Goal: Task Accomplishment & Management: Use online tool/utility

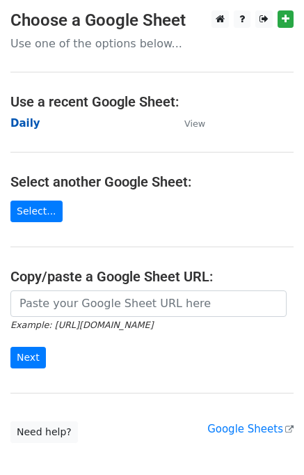
click at [20, 122] on strong "Daily" at bounding box center [25, 123] width 30 height 13
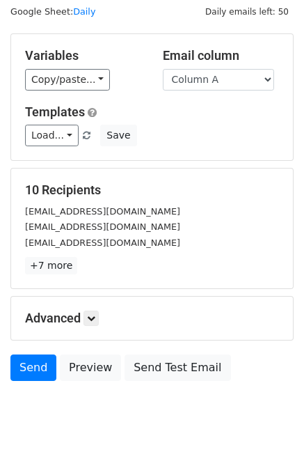
scroll to position [64, 0]
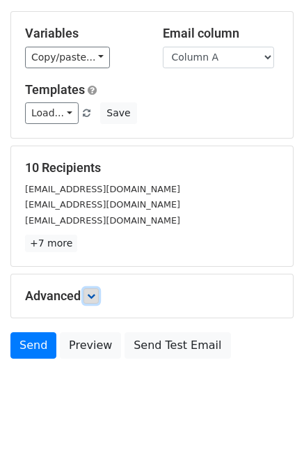
click at [97, 300] on link at bounding box center [91, 295] width 15 height 15
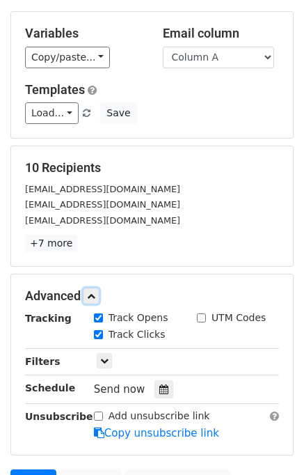
scroll to position [201, 0]
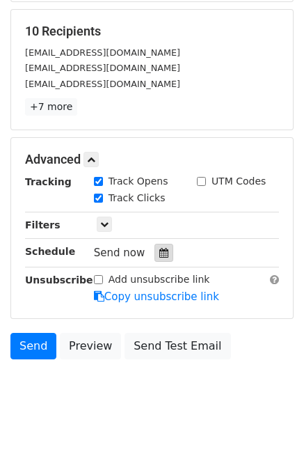
click at [160, 251] on icon at bounding box center [164, 253] width 9 height 10
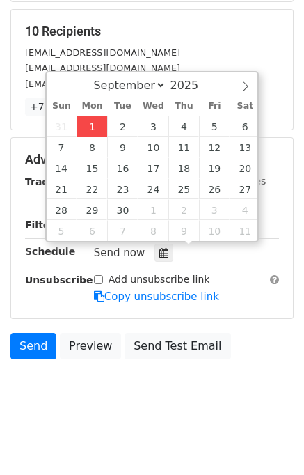
type input "2025-09-01 12:44"
type input "44"
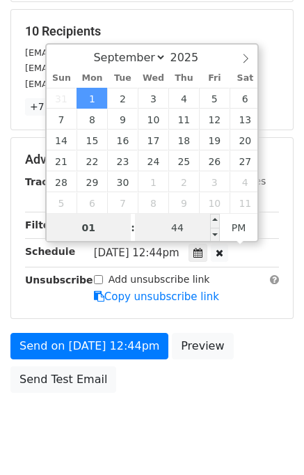
type input "01"
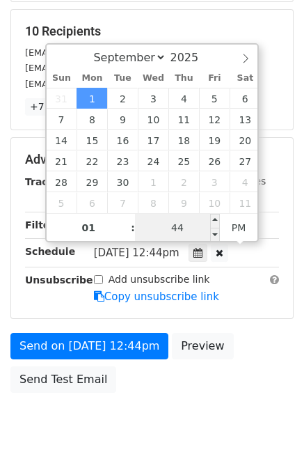
type input "2025-09-01 13:44"
click at [193, 225] on input "44" at bounding box center [177, 228] width 85 height 28
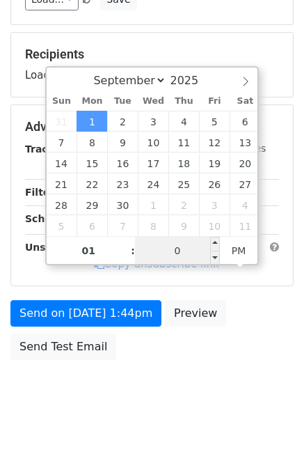
type input "00"
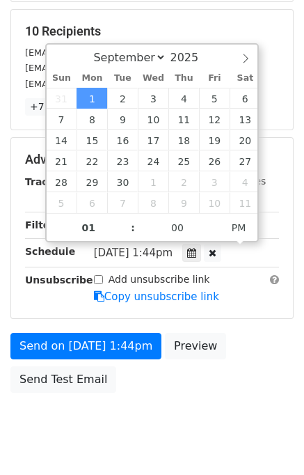
type input "2025-09-01 13:00"
click at [230, 382] on div "Send on Sep 1 at 1:44pm Preview Send Test Email" at bounding box center [152, 366] width 304 height 67
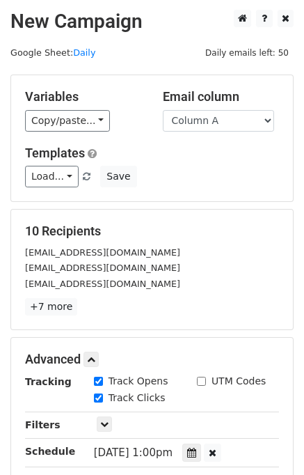
scroll to position [233, 0]
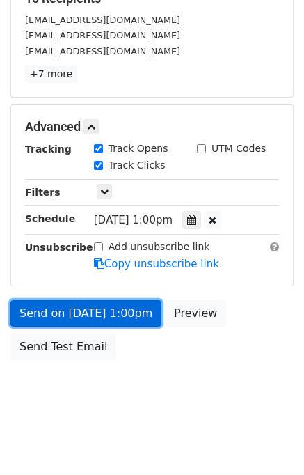
click at [73, 311] on link "Send on Sep 1 at 1:00pm" at bounding box center [85, 313] width 151 height 26
click at [70, 310] on link "Send on Sep 1 at 1:00pm" at bounding box center [85, 313] width 151 height 26
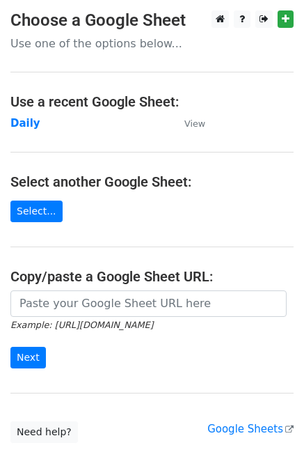
click at [27, 130] on td "Daily" at bounding box center [90, 124] width 160 height 16
click at [25, 123] on strong "Daily" at bounding box center [25, 123] width 30 height 13
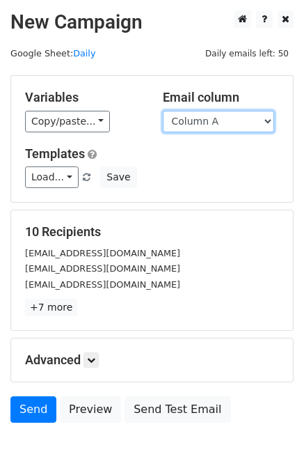
click at [214, 123] on select "Column A Column B Column C Column D Column E" at bounding box center [218, 122] width 111 height 22
select select "Column B"
click at [163, 111] on select "Column A Column B Column C Column D Column E" at bounding box center [218, 122] width 111 height 22
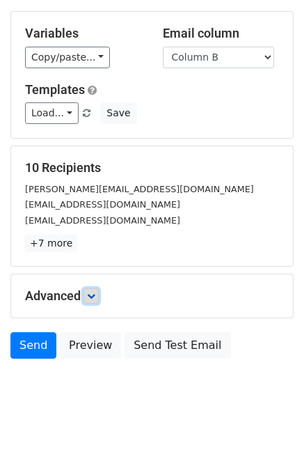
click at [99, 295] on link at bounding box center [91, 295] width 15 height 15
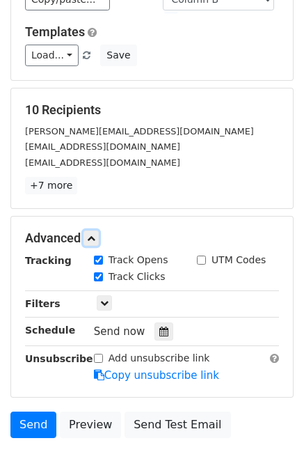
scroll to position [160, 0]
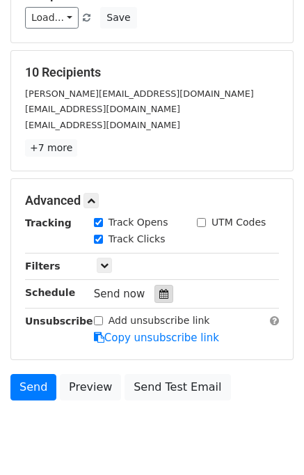
click at [155, 299] on div at bounding box center [164, 294] width 19 height 18
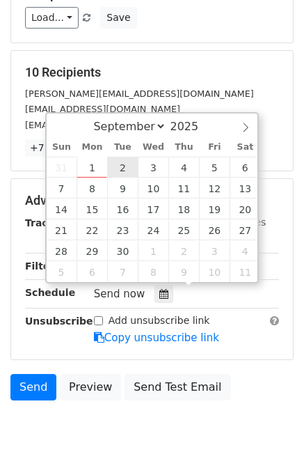
type input "2025-09-02 12:00"
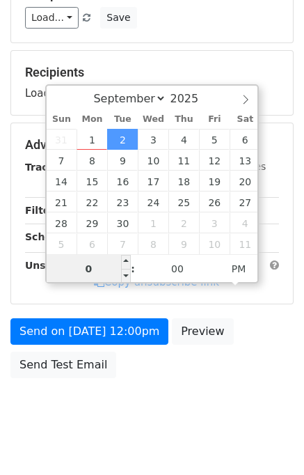
type input "02"
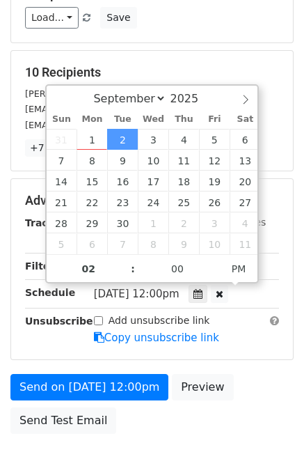
type input "2025-09-02 14:00"
click at [243, 389] on div "Send on Sep 2 at 12:00pm Preview Send Test Email" at bounding box center [152, 407] width 304 height 67
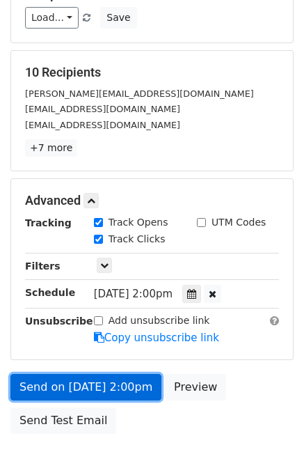
click at [90, 385] on link "Send on Sep 2 at 2:00pm" at bounding box center [85, 387] width 151 height 26
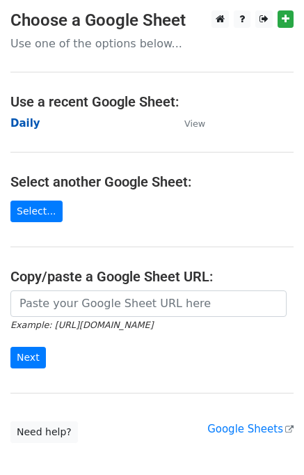
click at [28, 126] on strong "Daily" at bounding box center [25, 123] width 30 height 13
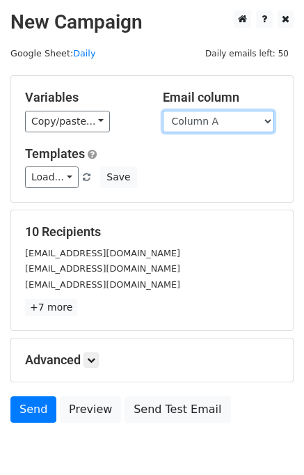
click at [199, 124] on select "Column A Column B Column C Column D Column E" at bounding box center [218, 122] width 111 height 22
select select "Column C"
click at [163, 111] on select "Column A Column B Column C Column D Column E" at bounding box center [218, 122] width 111 height 22
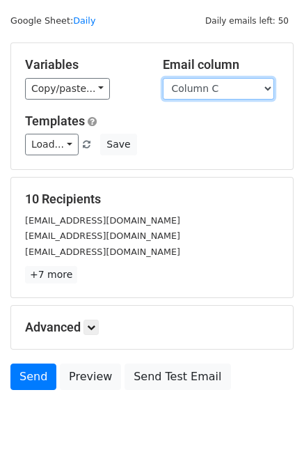
scroll to position [64, 0]
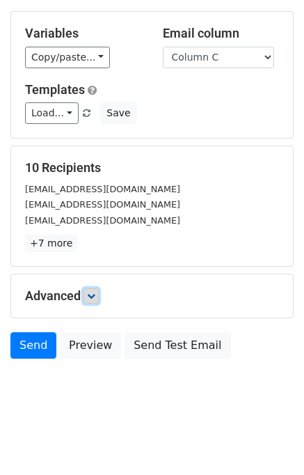
click at [91, 293] on icon at bounding box center [91, 296] width 8 height 8
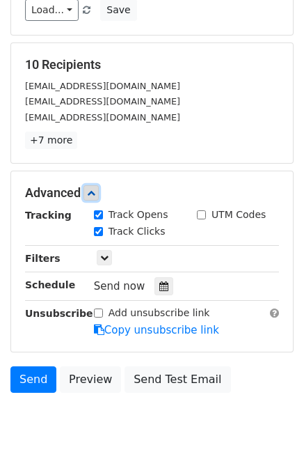
scroll to position [169, 0]
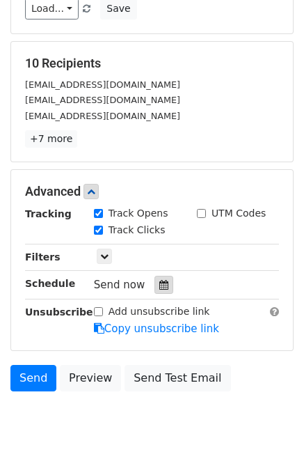
click at [160, 282] on icon at bounding box center [164, 285] width 9 height 10
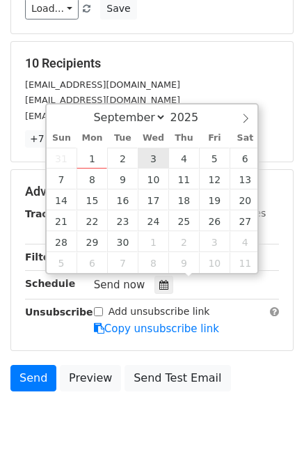
type input "2025-09-03 12:00"
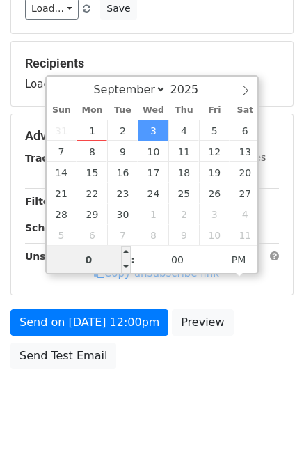
type input "03"
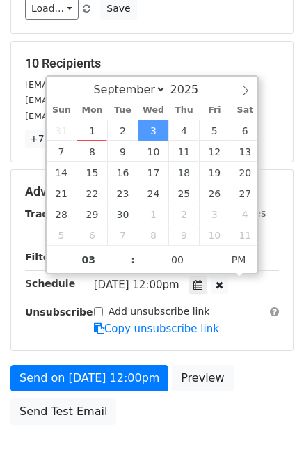
type input "2025-09-03 15:00"
click at [248, 389] on div "Send on Sep 3 at 12:00pm Preview Send Test Email" at bounding box center [152, 398] width 304 height 67
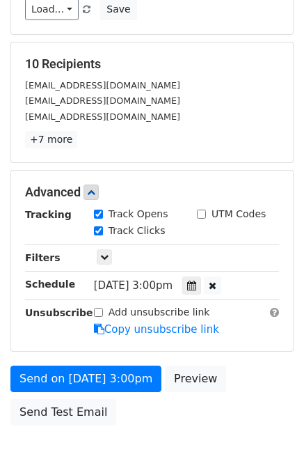
scroll to position [233, 0]
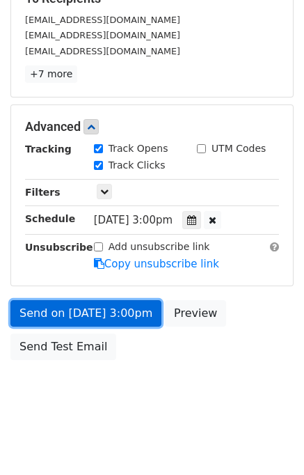
click at [86, 310] on link "Send on Sep 3 at 3:00pm" at bounding box center [85, 313] width 151 height 26
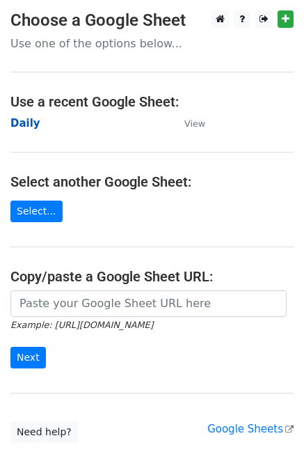
click at [27, 125] on strong "Daily" at bounding box center [25, 123] width 30 height 13
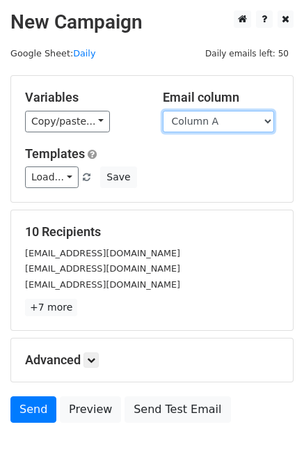
click at [217, 126] on select "Column A Column B Column C Column D Column E" at bounding box center [218, 122] width 111 height 22
select select "Column D"
click at [163, 111] on select "Column A Column B Column C Column D Column E" at bounding box center [218, 122] width 111 height 22
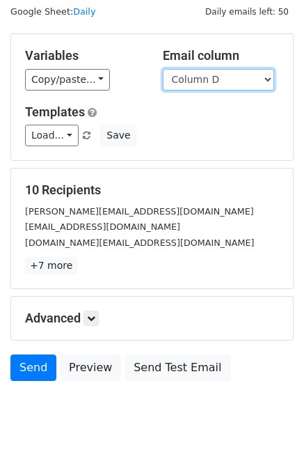
scroll to position [64, 0]
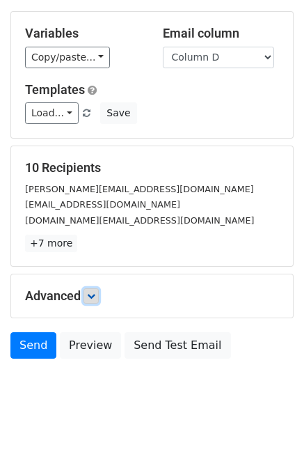
click at [95, 295] on icon at bounding box center [91, 296] width 8 height 8
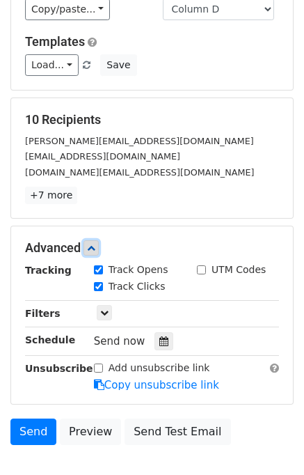
scroll to position [169, 0]
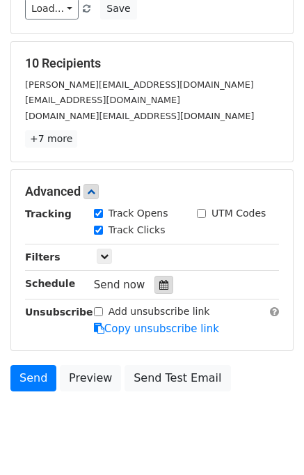
click at [161, 290] on div at bounding box center [164, 285] width 19 height 18
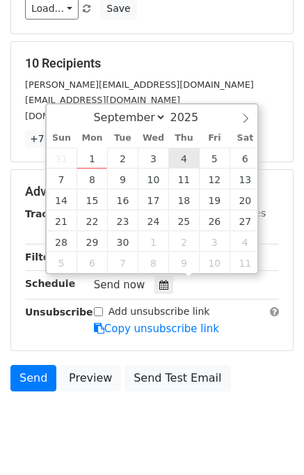
type input "2025-09-04 12:00"
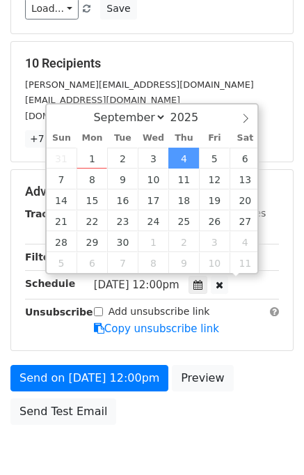
scroll to position [0, 0]
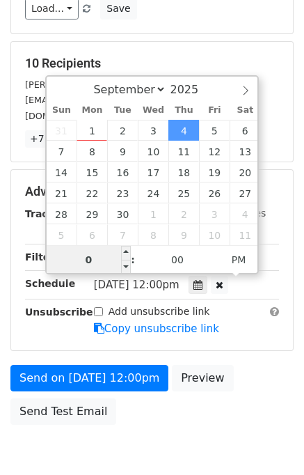
type input "04"
type input "2025-09-04 16:00"
click at [243, 386] on div "Send on Sep 4 at 12:00pm Preview Send Test Email" at bounding box center [152, 398] width 304 height 67
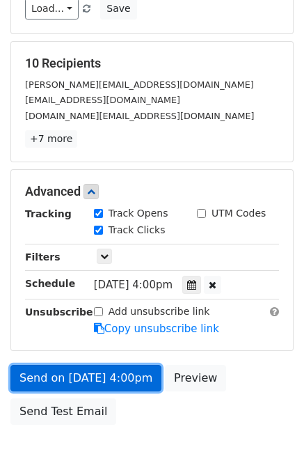
click at [93, 382] on link "Send on Sep 4 at 4:00pm" at bounding box center [85, 378] width 151 height 26
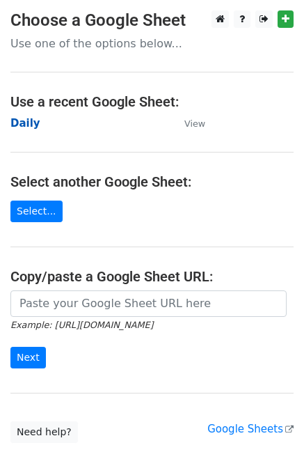
click at [20, 127] on strong "Daily" at bounding box center [25, 123] width 30 height 13
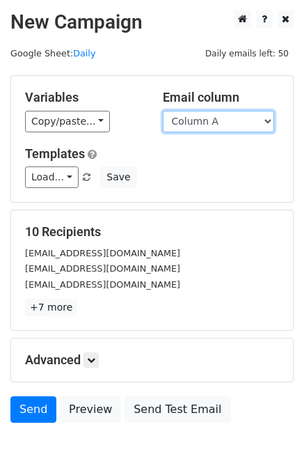
click at [206, 122] on select "Column A Column B Column C Column D Column E" at bounding box center [218, 122] width 111 height 22
select select "Column E"
click at [163, 111] on select "Column A Column B Column C Column D Column E" at bounding box center [218, 122] width 111 height 22
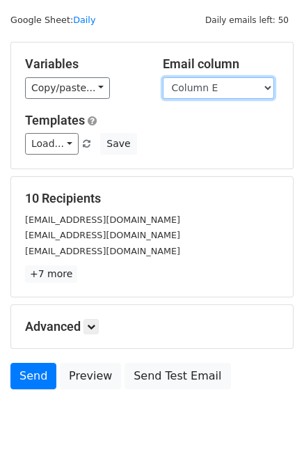
scroll to position [64, 0]
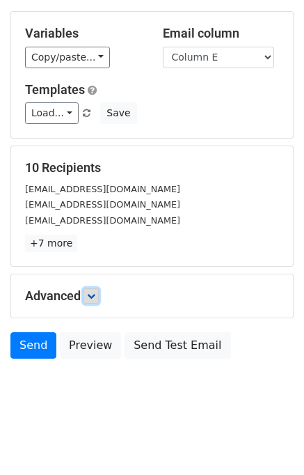
click at [88, 297] on link at bounding box center [91, 295] width 15 height 15
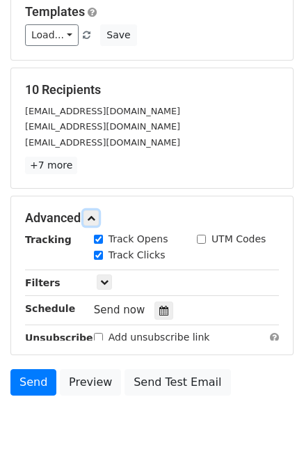
scroll to position [190, 0]
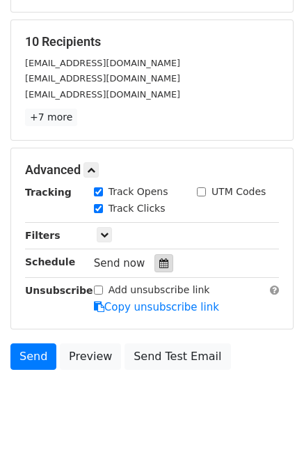
click at [160, 258] on icon at bounding box center [164, 263] width 9 height 10
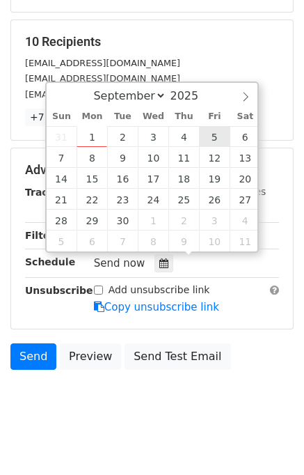
type input "[DATE] 12:00"
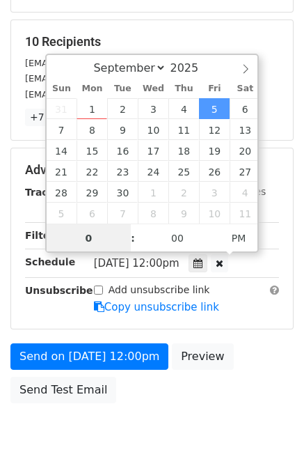
type input "05"
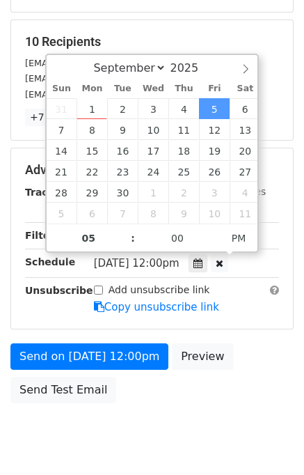
type input "[DATE] 17:00"
click at [254, 367] on div "Send on [DATE] 12:00pm Preview Send Test Email" at bounding box center [152, 376] width 304 height 67
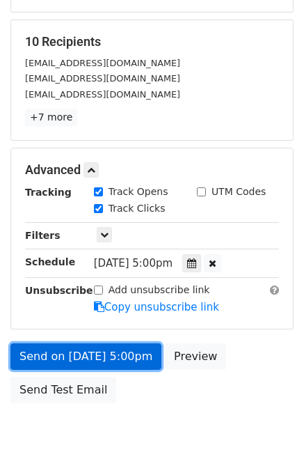
click at [53, 353] on link "Send on [DATE] 5:00pm" at bounding box center [85, 356] width 151 height 26
